Goal: Transaction & Acquisition: Purchase product/service

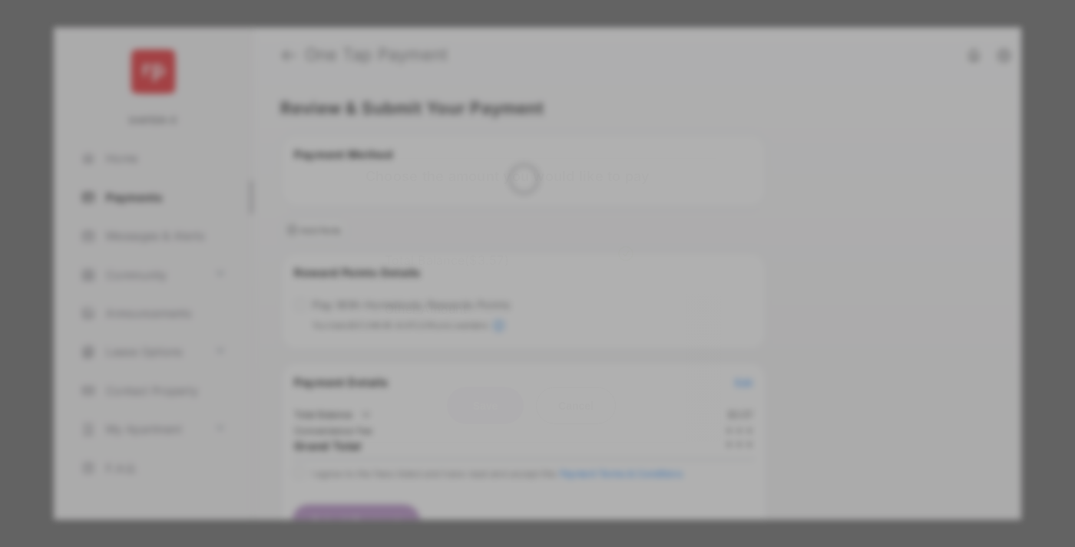
click at [509, 296] on div "Other Amount" at bounding box center [509, 309] width 249 height 26
type input "*****"
click at [485, 405] on button "Save" at bounding box center [485, 405] width 77 height 37
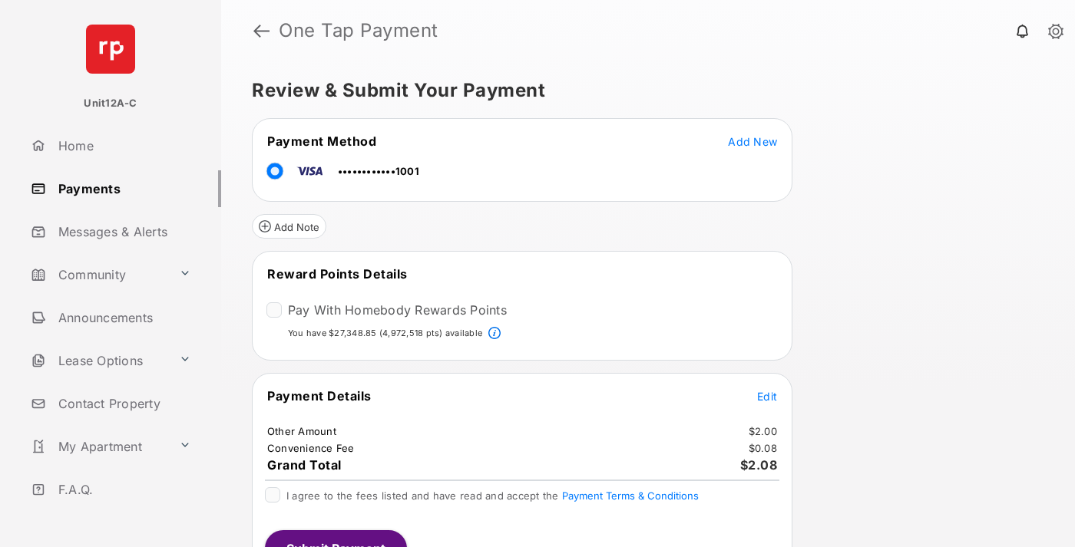
click at [767, 395] on span "Edit" at bounding box center [767, 396] width 20 height 13
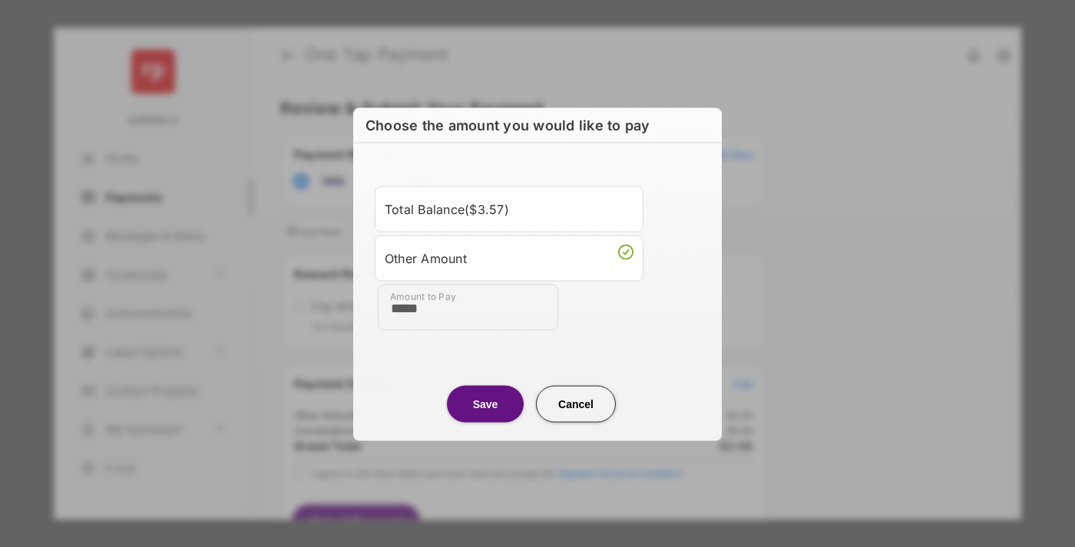
click at [485, 403] on button "Save" at bounding box center [485, 403] width 77 height 37
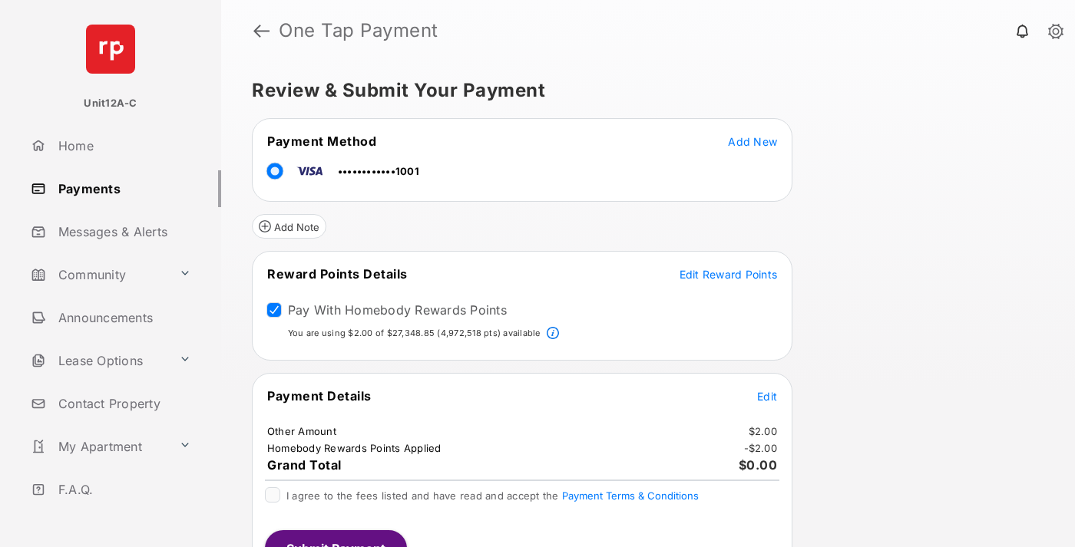
click at [335, 539] on button "Submit Payment" at bounding box center [336, 549] width 142 height 37
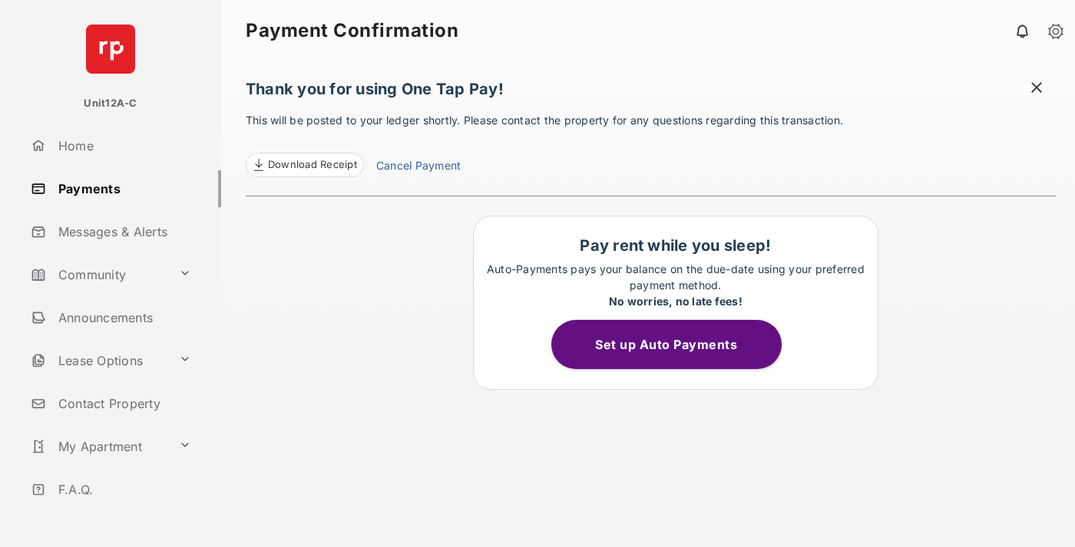
click at [304, 165] on span "Download Receipt" at bounding box center [312, 164] width 89 height 15
